Goal: Task Accomplishment & Management: Use online tool/utility

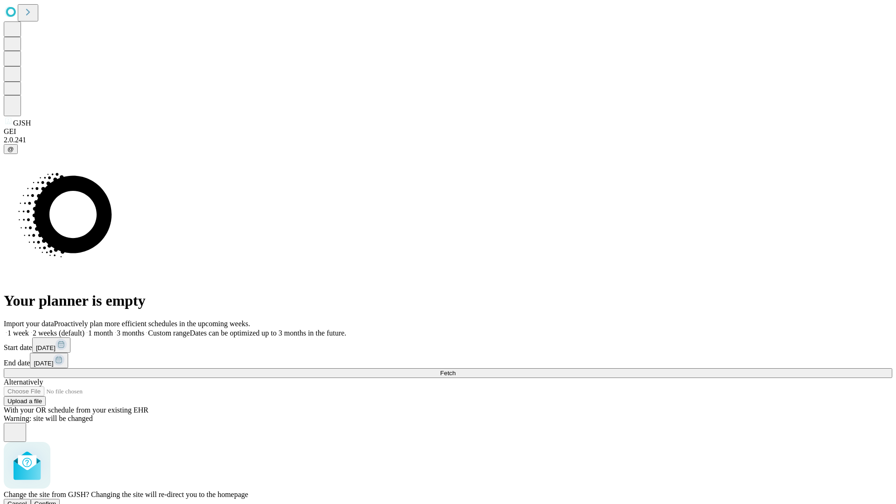
click at [56, 500] on span "Confirm" at bounding box center [46, 503] width 22 height 7
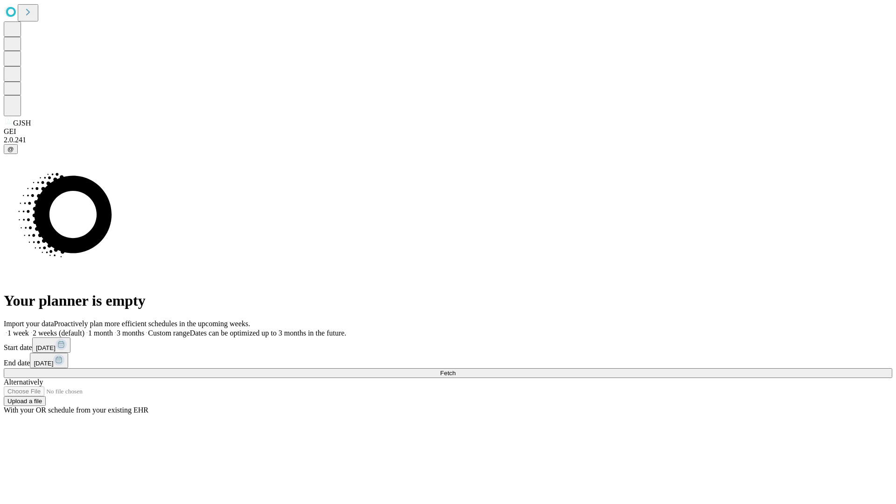
click at [29, 329] on label "1 week" at bounding box center [16, 333] width 25 height 8
click at [455, 370] on span "Fetch" at bounding box center [447, 373] width 15 height 7
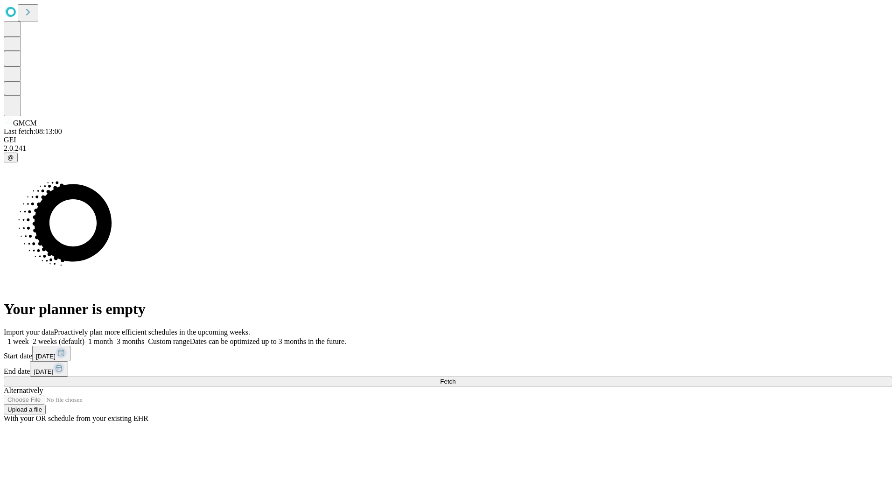
click at [29, 337] on label "1 week" at bounding box center [16, 341] width 25 height 8
click at [455, 378] on span "Fetch" at bounding box center [447, 381] width 15 height 7
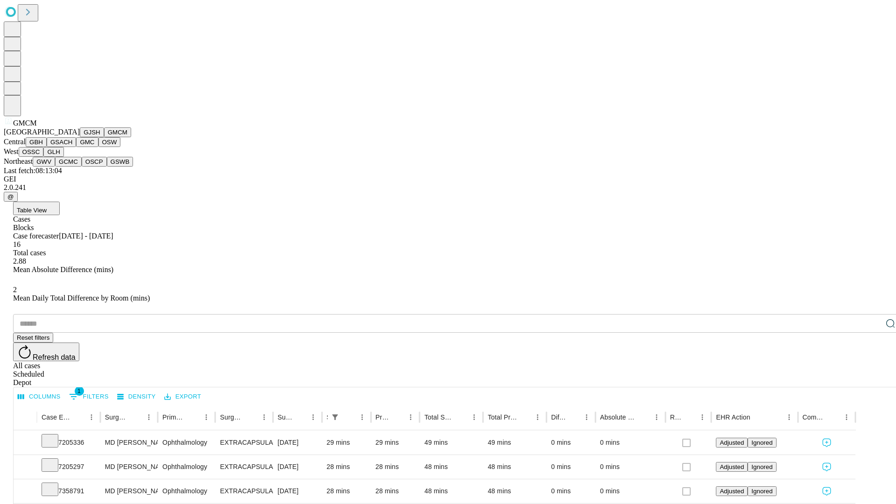
click at [47, 147] on button "GBH" at bounding box center [36, 142] width 21 height 10
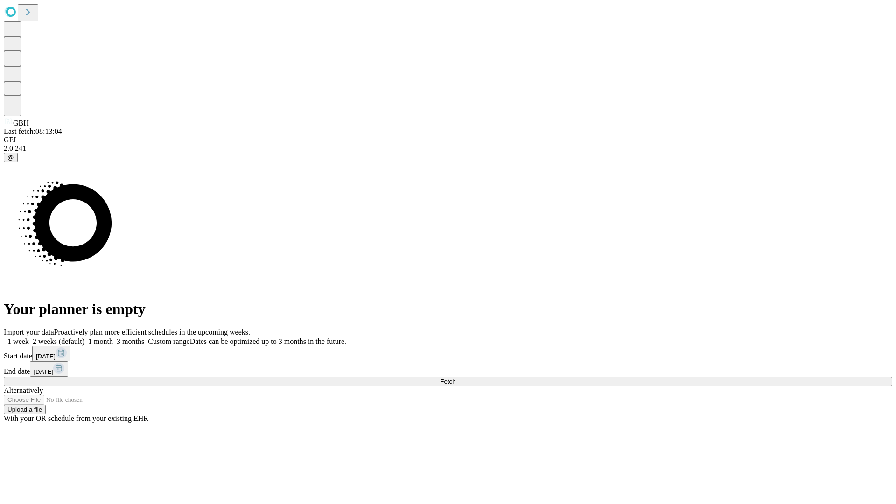
click at [29, 337] on label "1 week" at bounding box center [16, 341] width 25 height 8
click at [455, 378] on span "Fetch" at bounding box center [447, 381] width 15 height 7
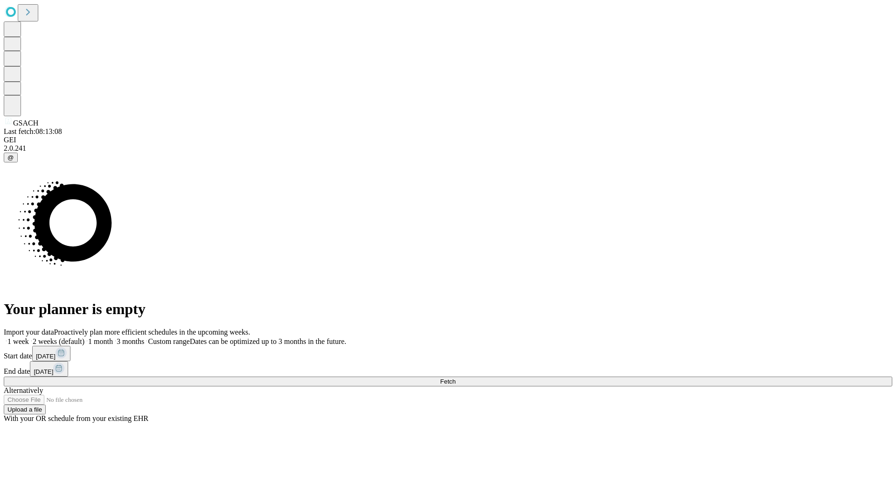
click at [29, 337] on label "1 week" at bounding box center [16, 341] width 25 height 8
click at [455, 378] on span "Fetch" at bounding box center [447, 381] width 15 height 7
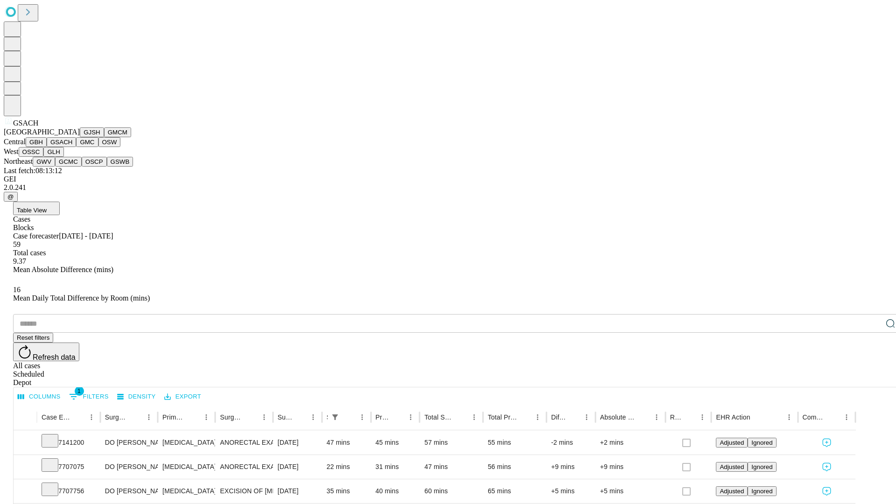
click at [76, 147] on button "GMC" at bounding box center [87, 142] width 22 height 10
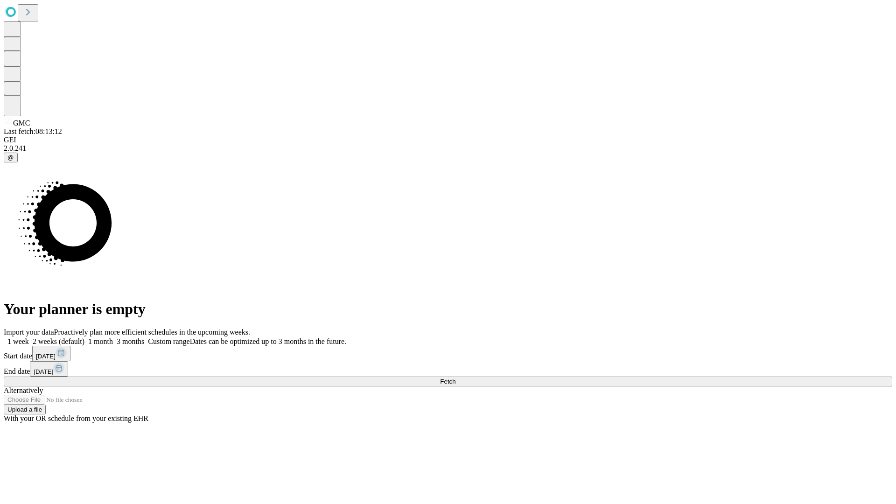
click at [29, 337] on label "1 week" at bounding box center [16, 341] width 25 height 8
click at [455, 378] on span "Fetch" at bounding box center [447, 381] width 15 height 7
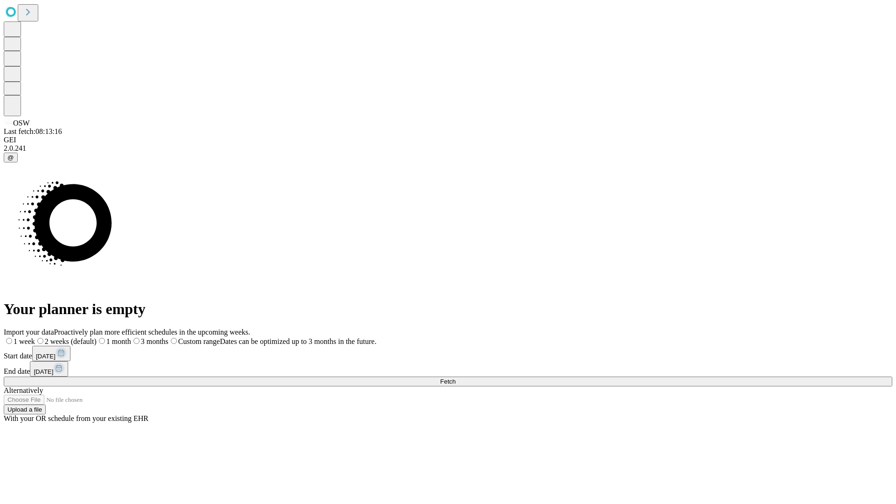
click at [35, 337] on label "1 week" at bounding box center [19, 341] width 31 height 8
click at [455, 378] on span "Fetch" at bounding box center [447, 381] width 15 height 7
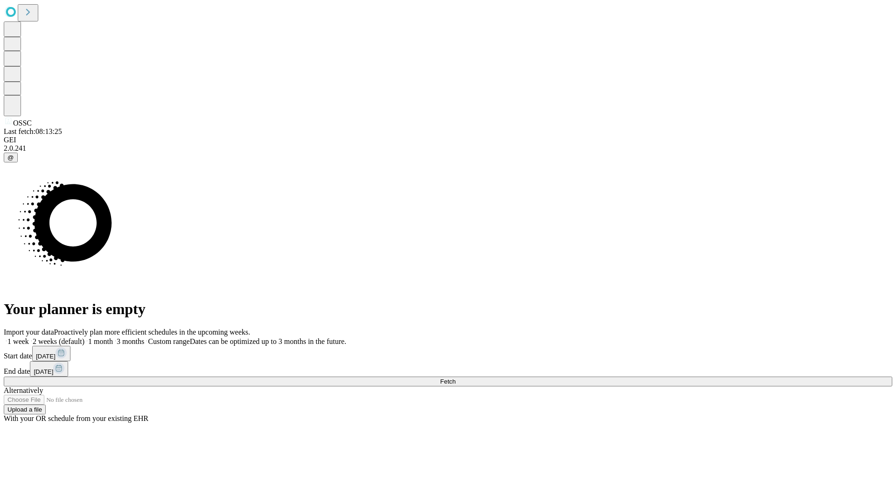
click at [455, 378] on span "Fetch" at bounding box center [447, 381] width 15 height 7
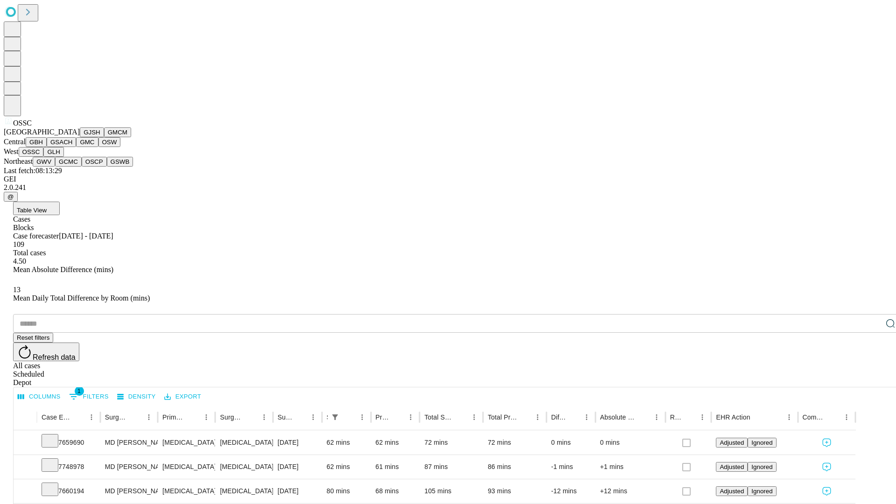
click at [63, 157] on button "GLH" at bounding box center [53, 152] width 20 height 10
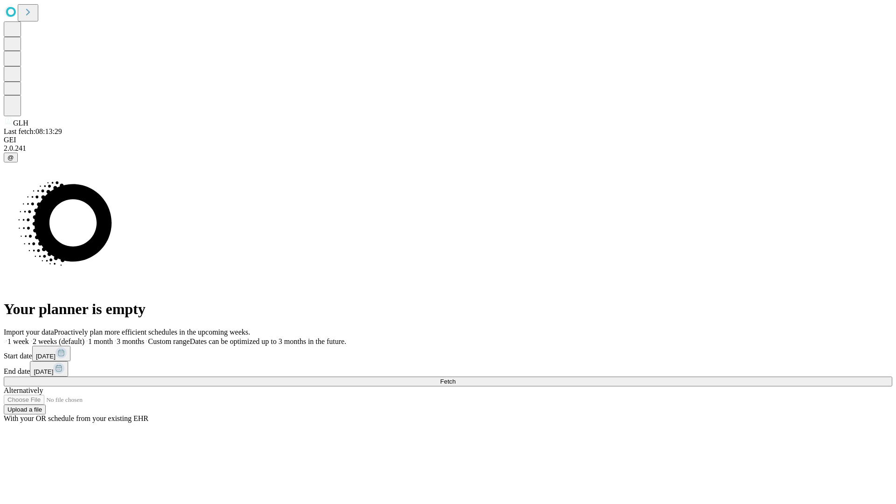
click at [29, 337] on label "1 week" at bounding box center [16, 341] width 25 height 8
click at [455, 378] on span "Fetch" at bounding box center [447, 381] width 15 height 7
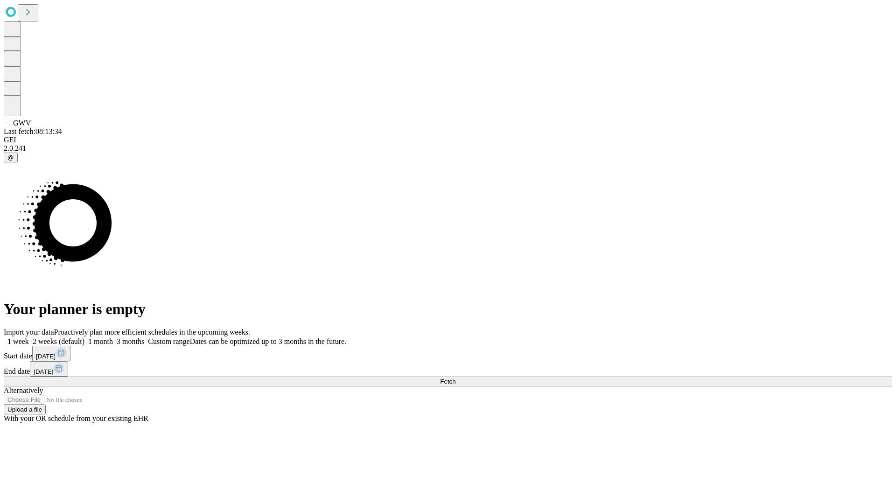
click at [29, 337] on label "1 week" at bounding box center [16, 341] width 25 height 8
click at [455, 378] on span "Fetch" at bounding box center [447, 381] width 15 height 7
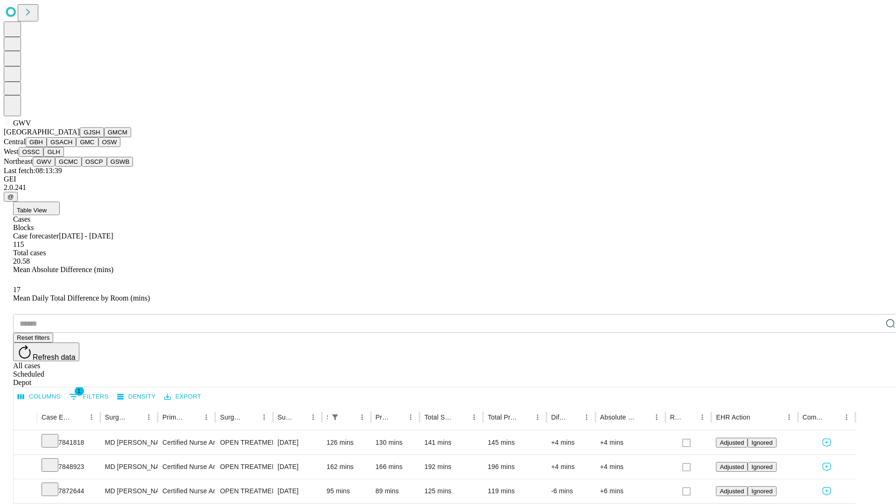
click at [72, 167] on button "GCMC" at bounding box center [68, 162] width 27 height 10
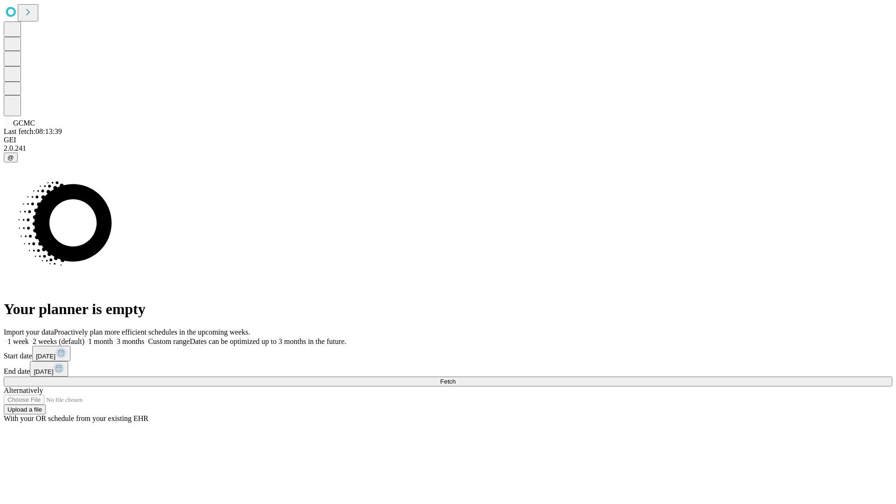
click at [29, 337] on label "1 week" at bounding box center [16, 341] width 25 height 8
click at [455, 378] on span "Fetch" at bounding box center [447, 381] width 15 height 7
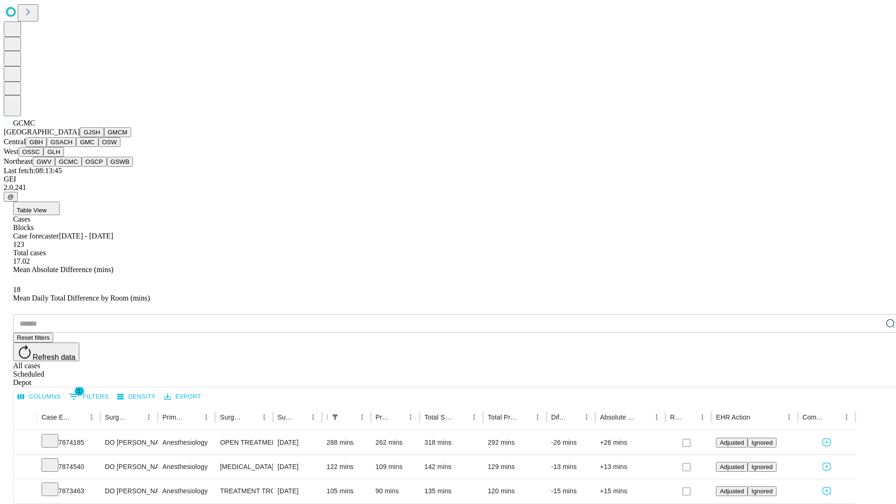
click at [82, 167] on button "OSCP" at bounding box center [94, 162] width 25 height 10
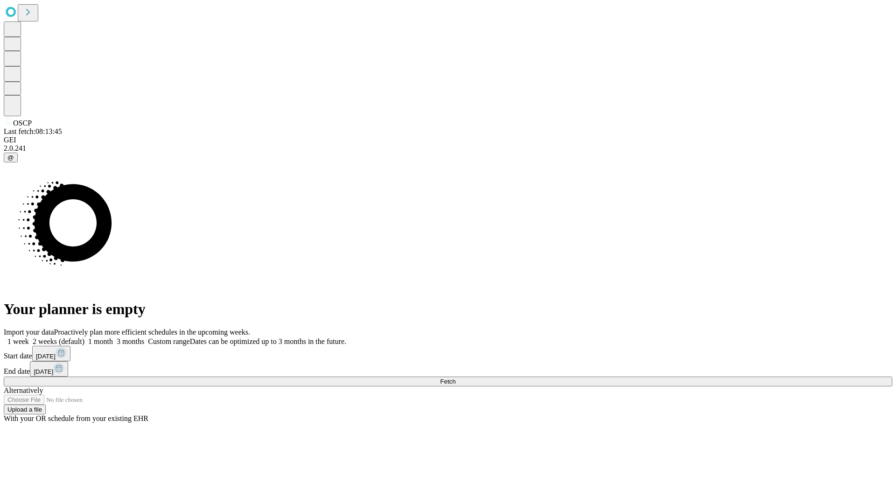
click at [455, 378] on span "Fetch" at bounding box center [447, 381] width 15 height 7
